Goal: Information Seeking & Learning: Understand process/instructions

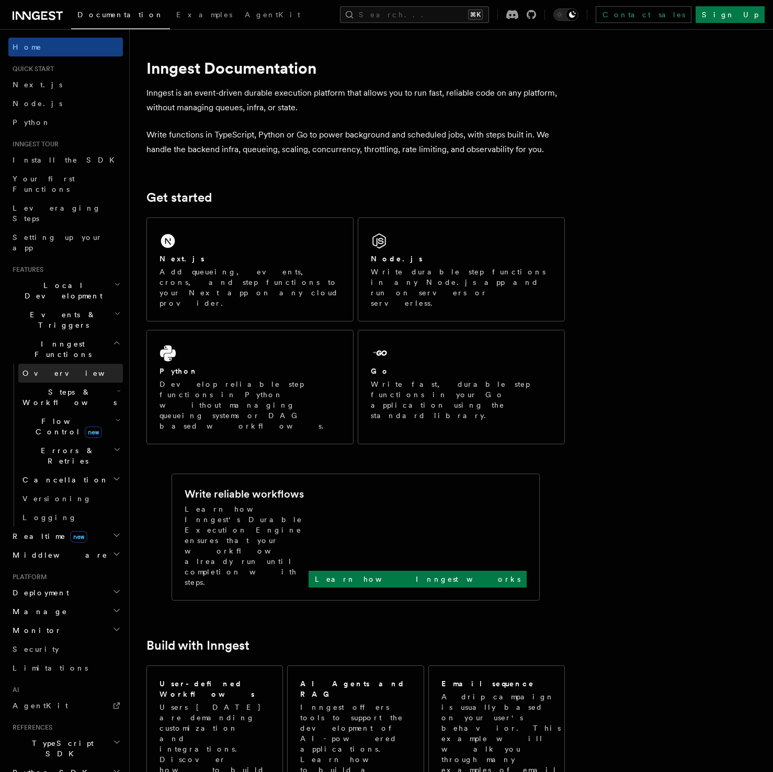
click at [66, 364] on link "Overview" at bounding box center [70, 373] width 105 height 19
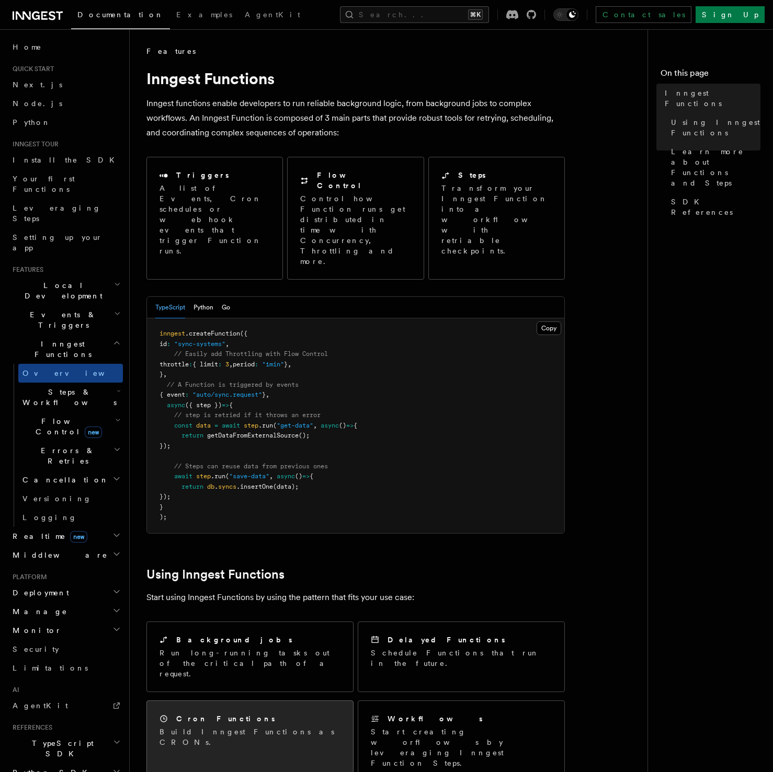
click at [250, 727] on p "Build Inngest Functions as CRONs." at bounding box center [249, 737] width 181 height 21
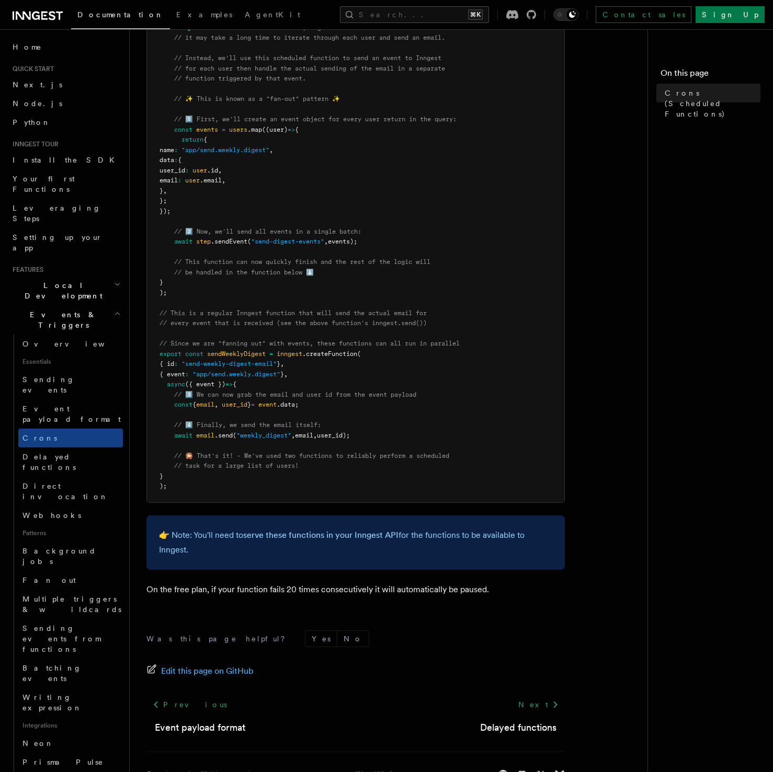
scroll to position [345, 0]
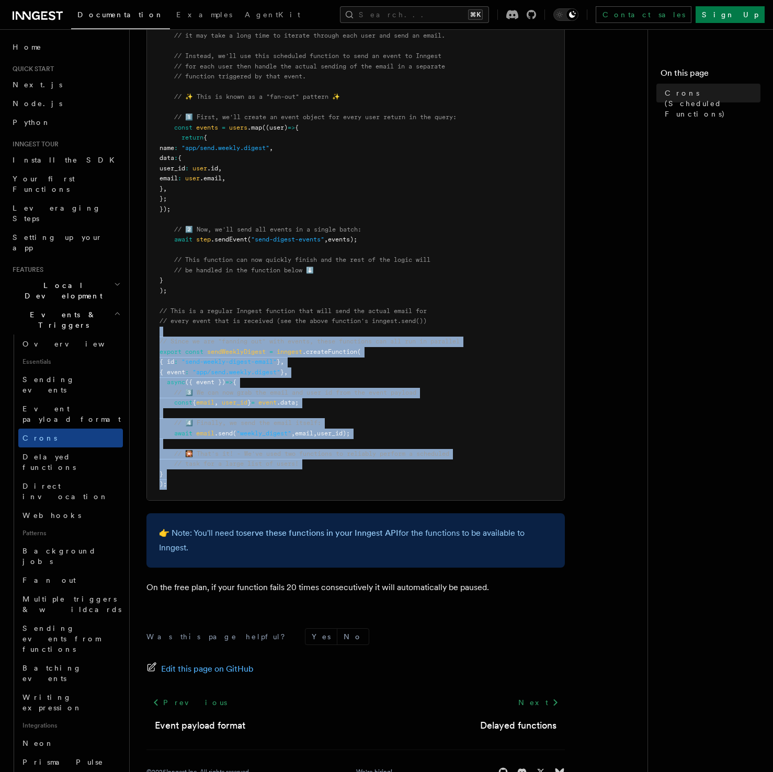
drag, startPoint x: 399, startPoint y: 335, endPoint x: 397, endPoint y: 485, distance: 150.1
click at [397, 485] on pre "import { Inngest } from "inngest" ; const inngest = new Inngest ({ id : "signup…" at bounding box center [355, 178] width 417 height 643
drag, startPoint x: 398, startPoint y: 471, endPoint x: 444, endPoint y: 329, distance: 149.0
click at [444, 329] on pre "import { Inngest } from "inngest" ; const inngest = new Inngest ({ id : "signup…" at bounding box center [355, 178] width 417 height 643
drag, startPoint x: 444, startPoint y: 328, endPoint x: 399, endPoint y: 481, distance: 158.7
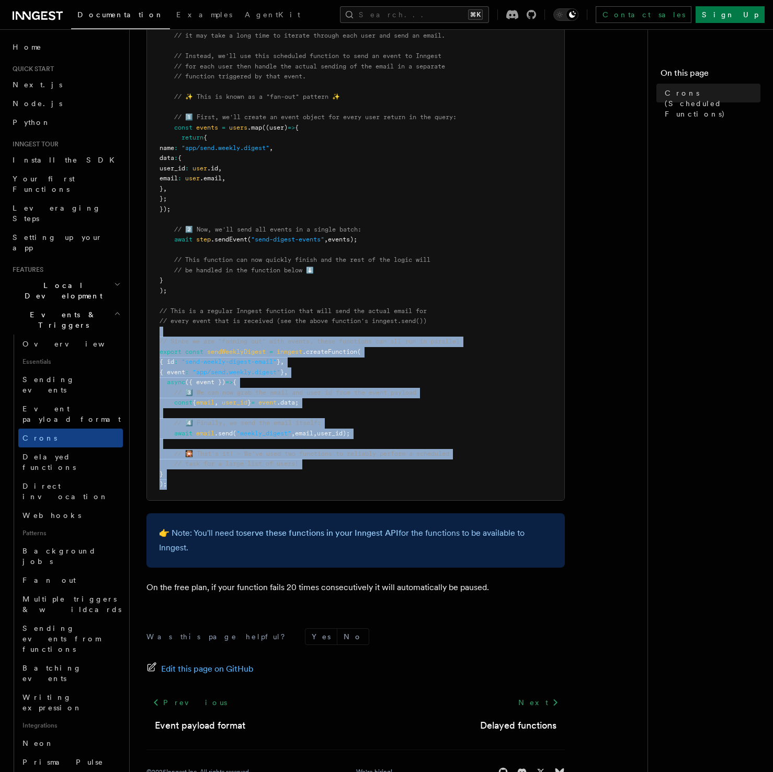
click at [397, 484] on pre "import { Inngest } from "inngest" ; const inngest = new Inngest ({ id : "signup…" at bounding box center [355, 178] width 417 height 643
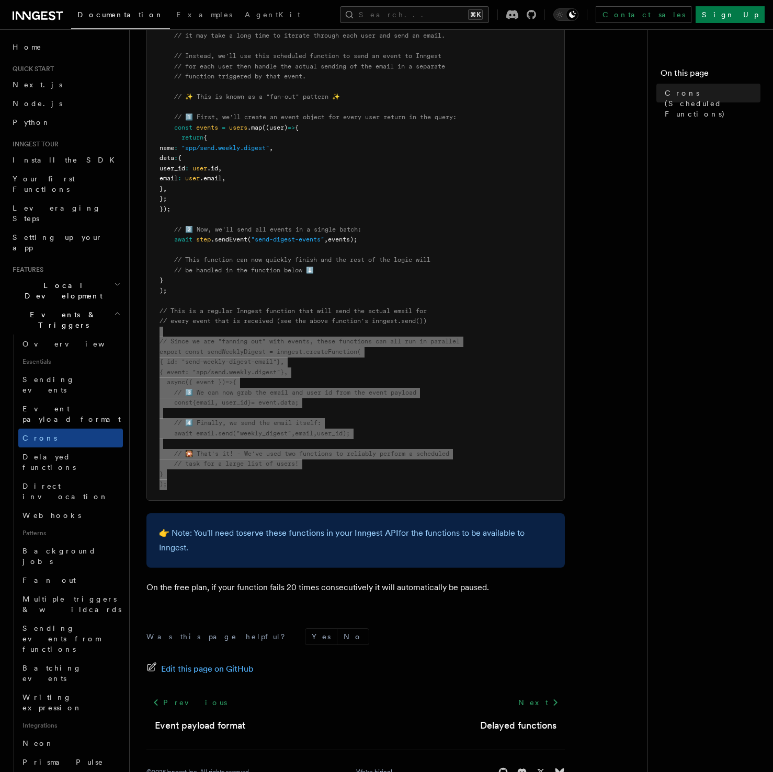
scroll to position [342, 0]
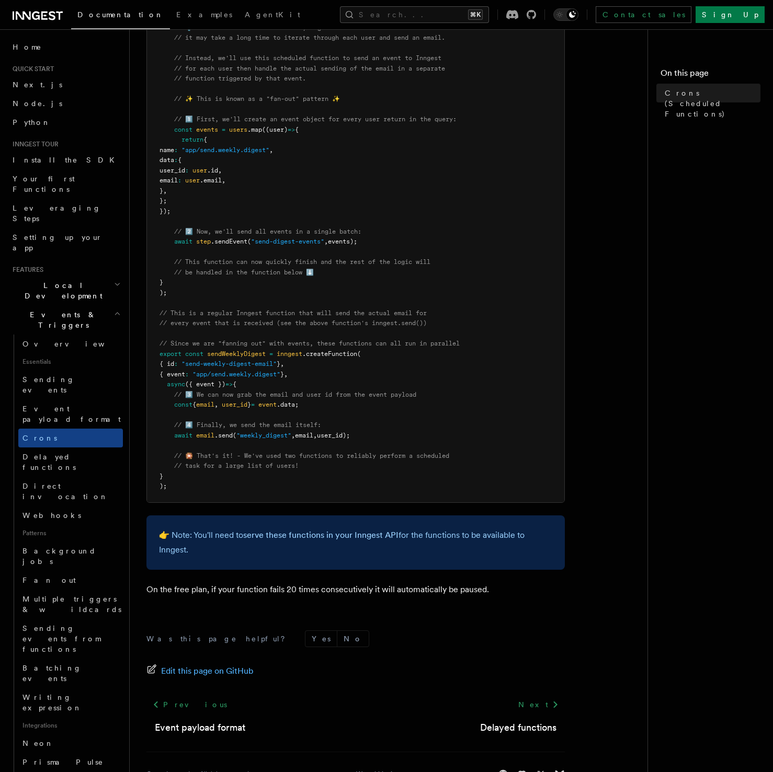
drag, startPoint x: 422, startPoint y: 393, endPoint x: 428, endPoint y: 388, distance: 7.4
click at [423, 391] on pre "import { Inngest } from "inngest" ; const inngest = new Inngest ({ id : "signup…" at bounding box center [355, 180] width 417 height 643
click at [53, 339] on span "Overview" at bounding box center [76, 344] width 108 height 10
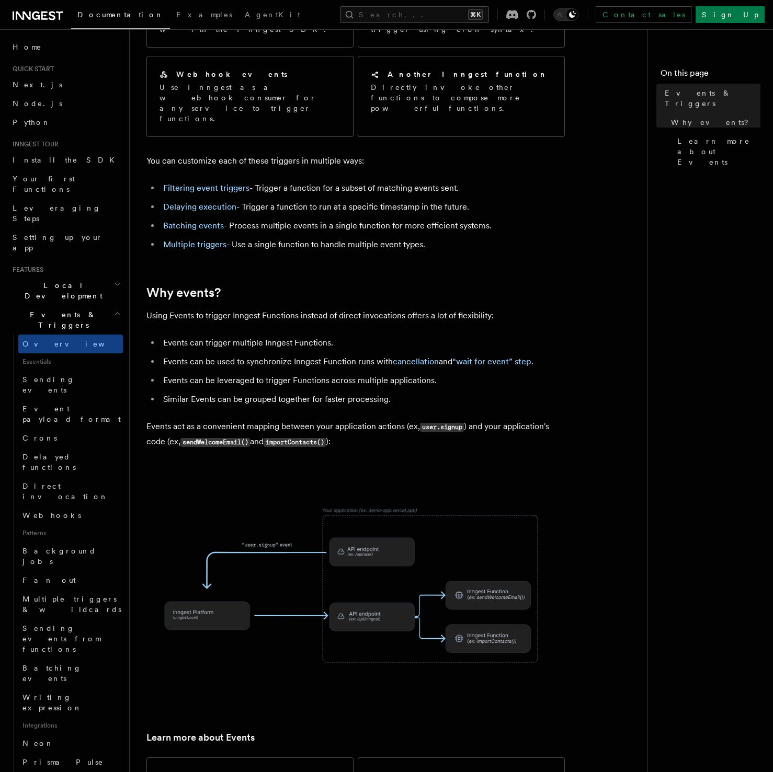
scroll to position [364, 0]
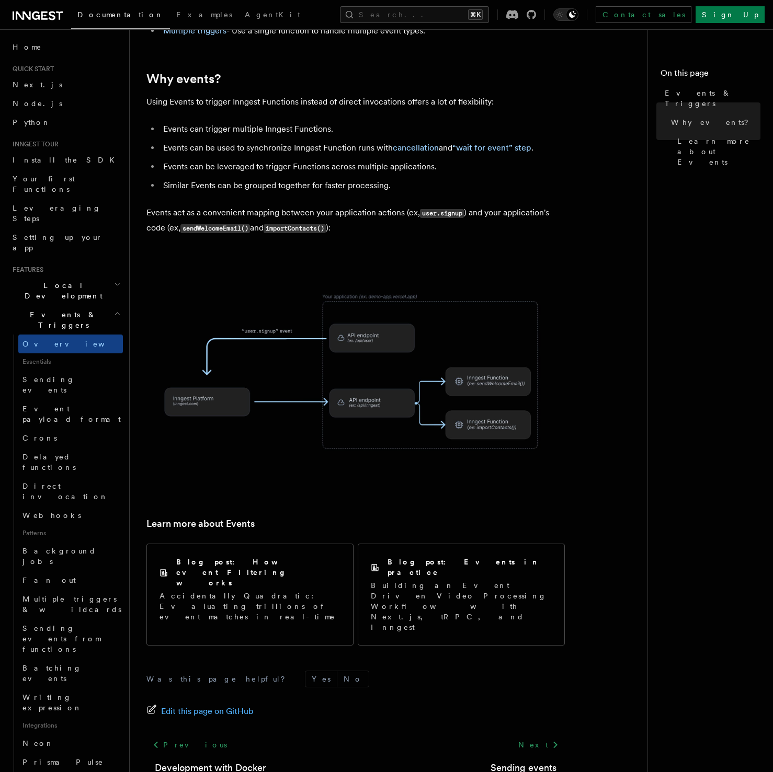
click at [61, 353] on span "Essentials" at bounding box center [70, 361] width 105 height 17
click at [31, 375] on span "Sending events" at bounding box center [48, 384] width 52 height 19
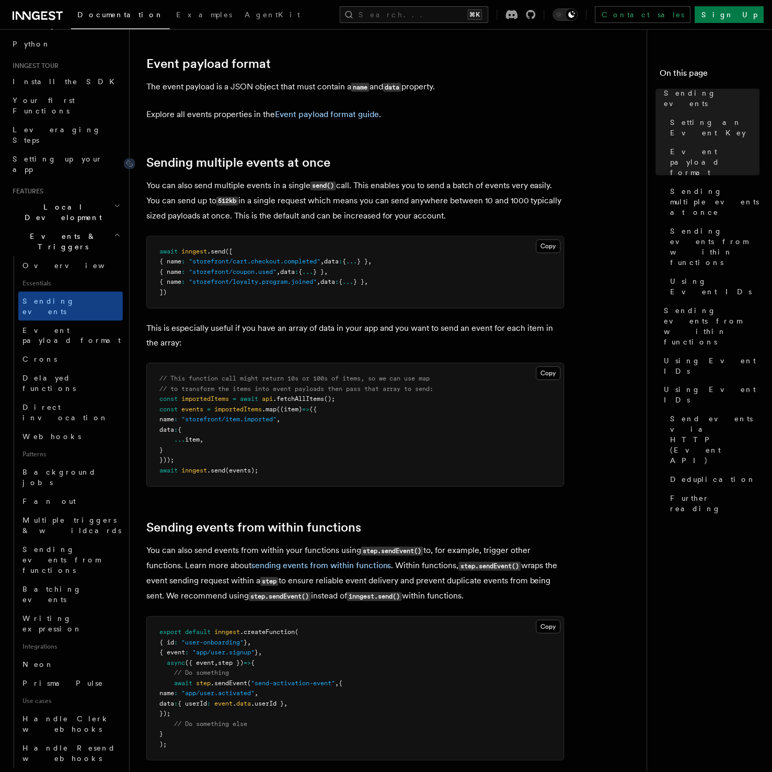
scroll to position [1136, 0]
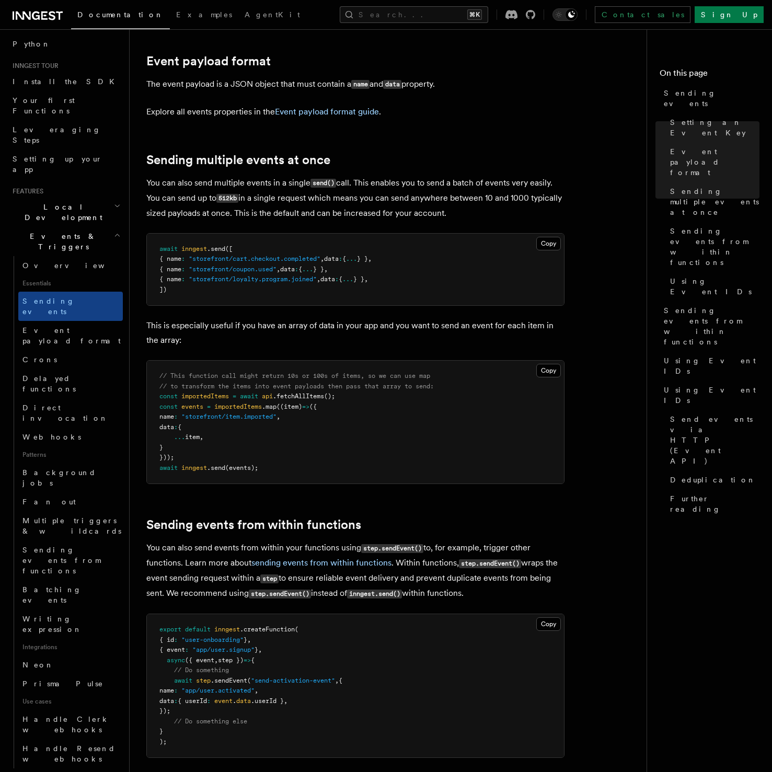
click at [367, 127] on article "Features Events & Triggers Sending events To start, make sure you have installe…" at bounding box center [392, 619] width 492 height 3418
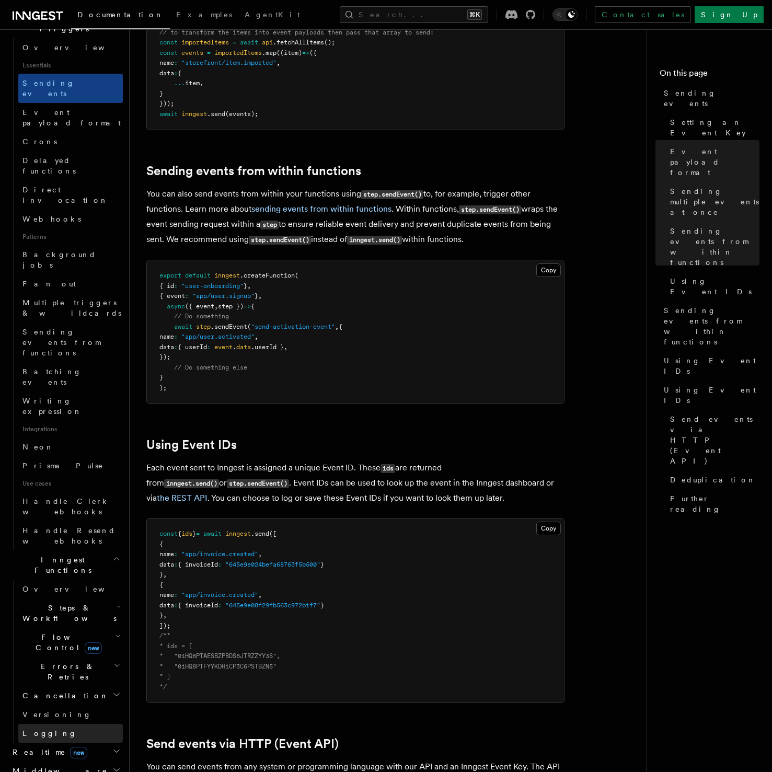
scroll to position [377, 0]
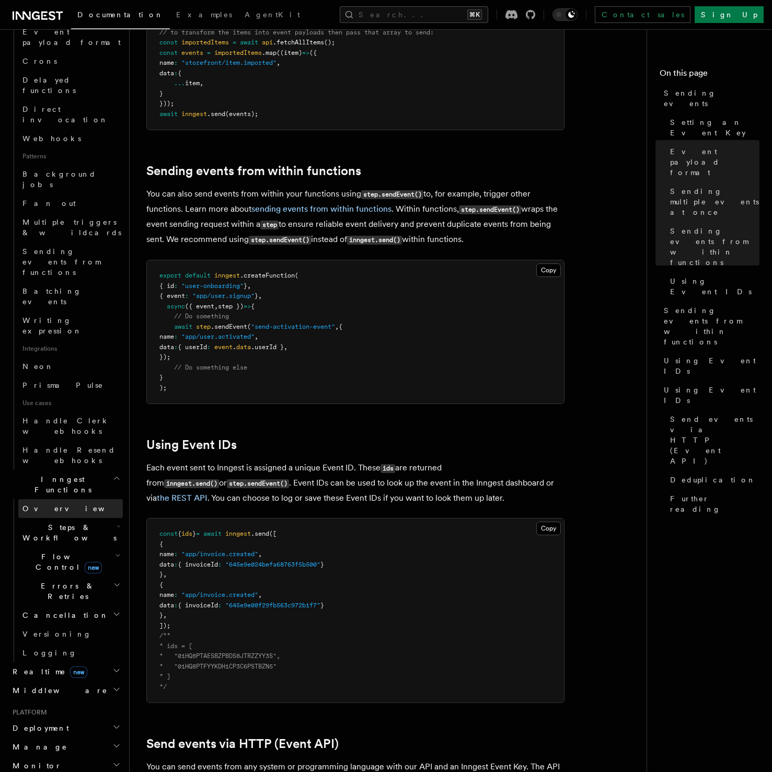
click at [62, 499] on link "Overview" at bounding box center [70, 508] width 105 height 19
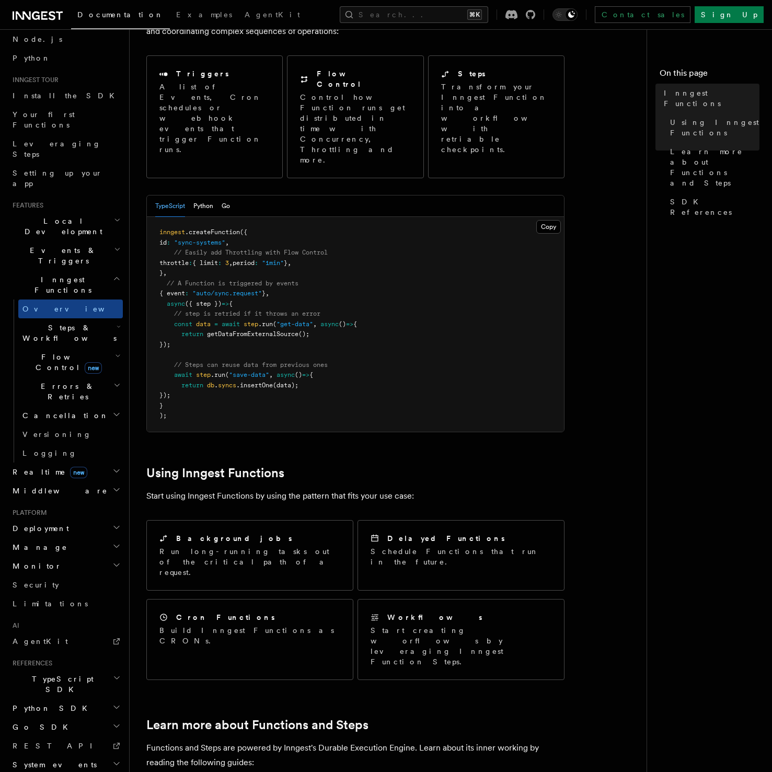
scroll to position [101, 0]
click at [60, 674] on span "TypeScript SDK" at bounding box center [60, 684] width 105 height 21
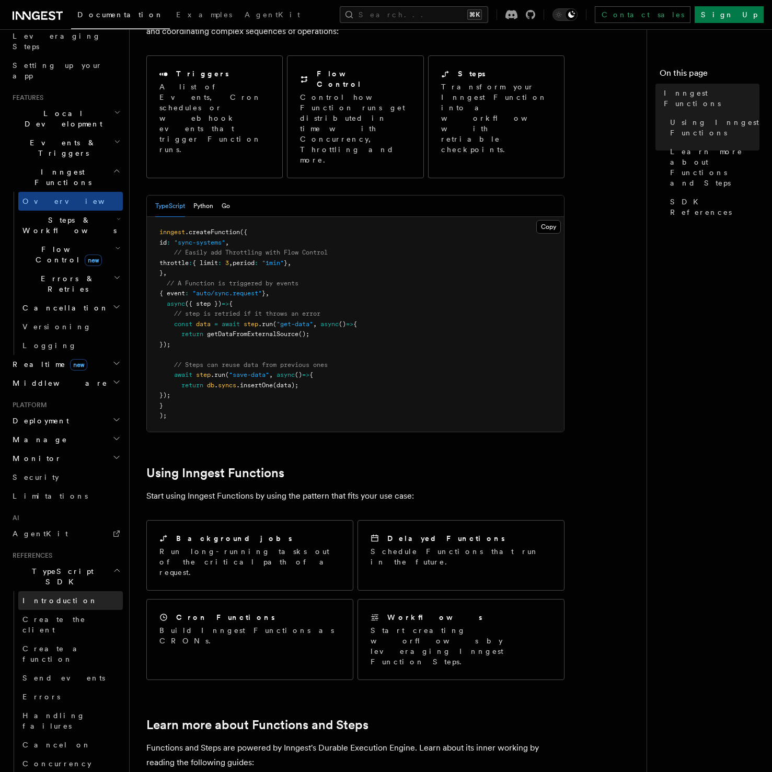
scroll to position [201, 0]
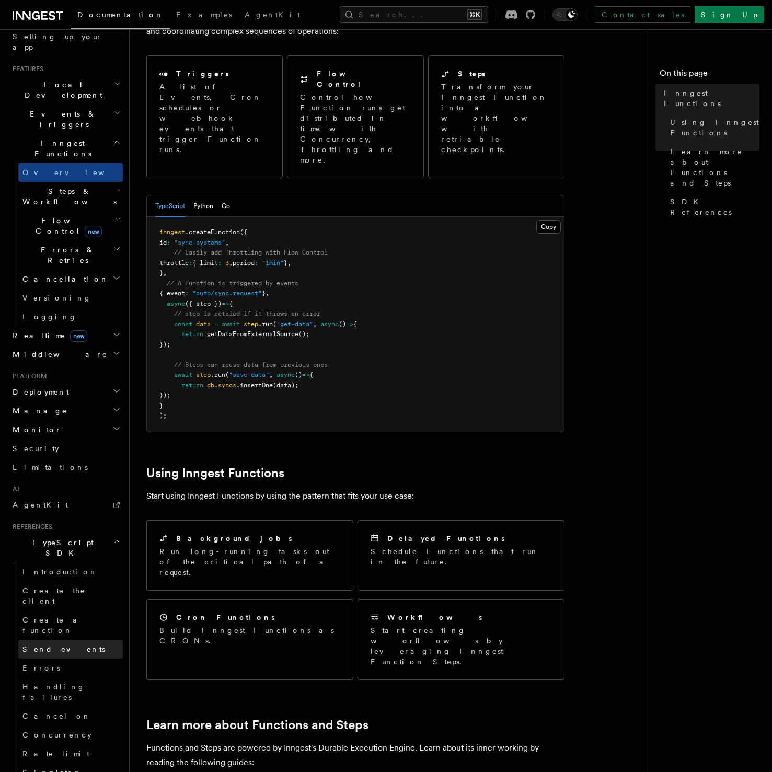
click at [67, 640] on link "Send events" at bounding box center [70, 649] width 105 height 19
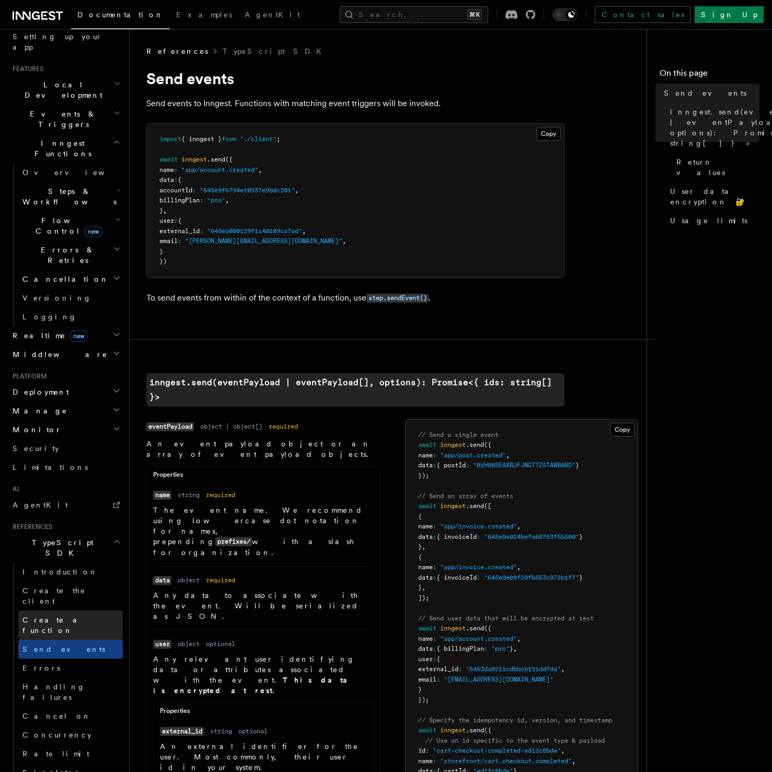
click at [69, 611] on link "Create a function" at bounding box center [70, 625] width 105 height 29
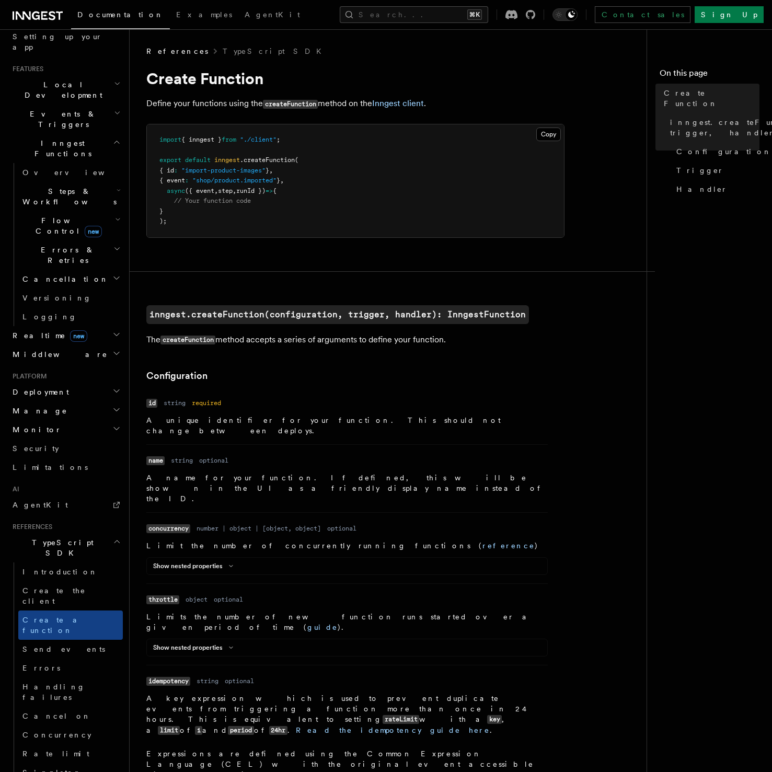
click at [264, 190] on span "runId })" at bounding box center [250, 190] width 29 height 7
copy span "runId"
